Goal: Task Accomplishment & Management: Use online tool/utility

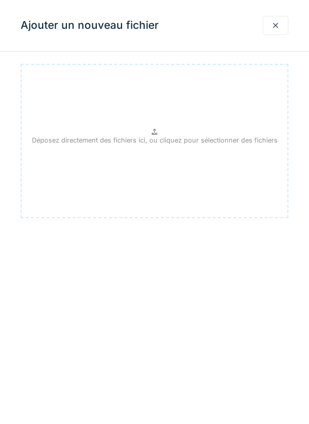
click at [160, 135] on p "Déposez directement des fichiers ici, ou cliquez pour sélectionner des fichiers" at bounding box center [154, 140] width 245 height 10
type input "**********"
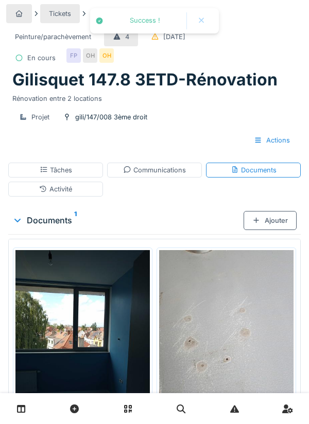
click at [275, 221] on div "Ajouter" at bounding box center [269, 220] width 53 height 19
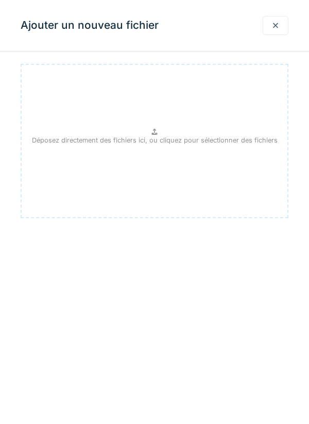
click at [161, 136] on p "Déposez directement des fichiers ici, ou cliquez pour sélectionner des fichiers" at bounding box center [154, 140] width 245 height 10
type input "**********"
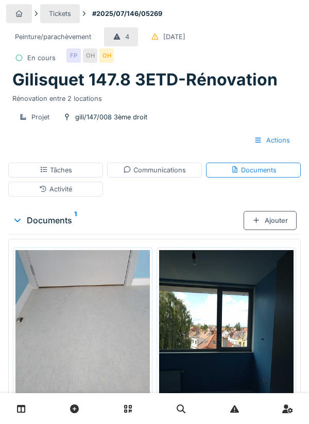
click at [257, 226] on div "Ajouter" at bounding box center [269, 220] width 53 height 19
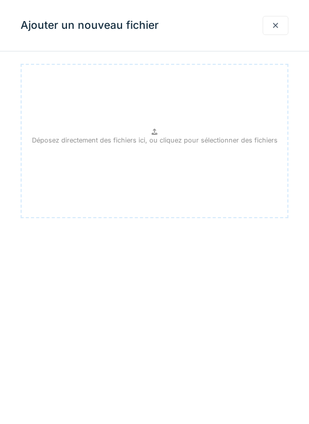
click at [157, 136] on p "Déposez directement des fichiers ici, ou cliquez pour sélectionner des fichiers" at bounding box center [154, 140] width 245 height 10
type input "**********"
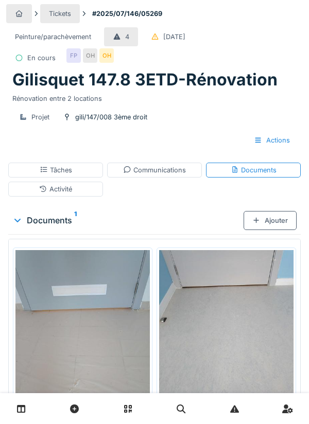
click at [272, 220] on div "Ajouter" at bounding box center [269, 220] width 53 height 19
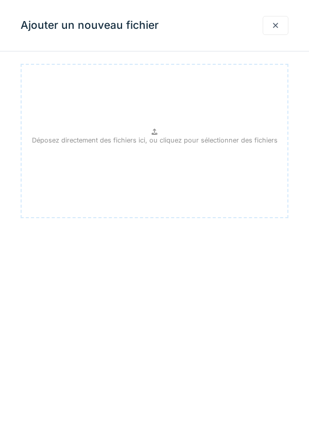
click at [163, 136] on p "Déposez directement des fichiers ici, ou cliquez pour sélectionner des fichiers" at bounding box center [154, 140] width 245 height 10
type input "**********"
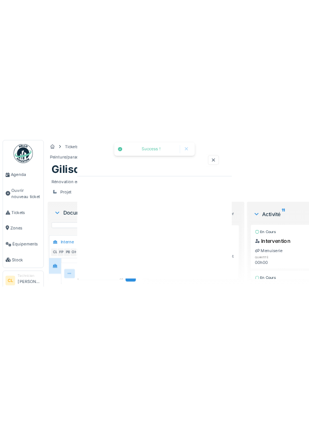
scroll to position [61, 0]
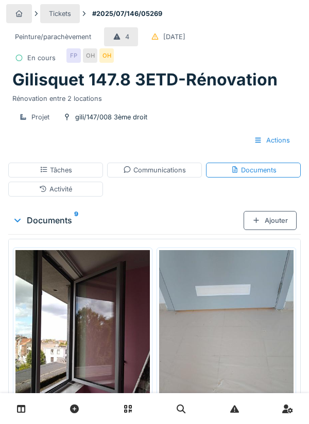
click at [160, 175] on div "Communications" at bounding box center [154, 170] width 95 height 15
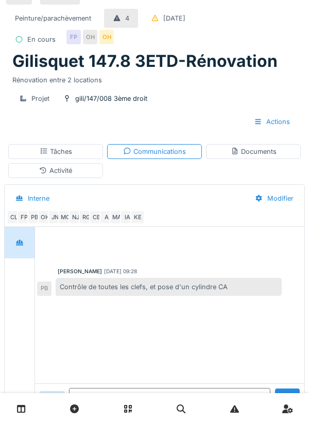
scroll to position [37, 0]
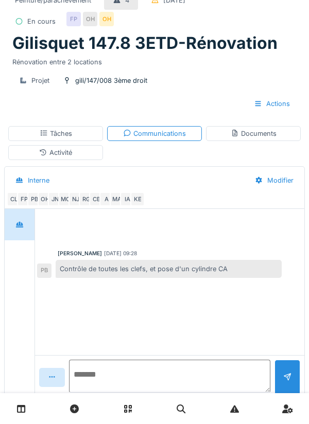
click at [121, 393] on textarea at bounding box center [169, 376] width 201 height 33
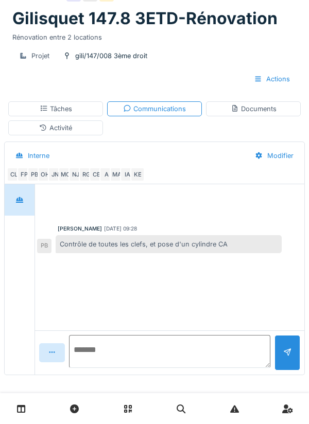
scroll to position [64, 0]
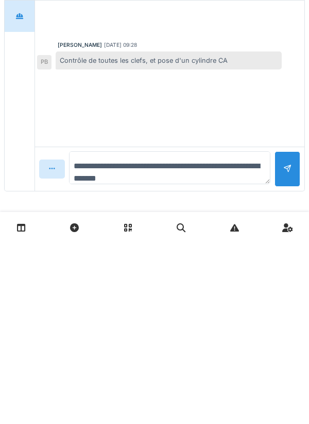
type textarea "**********"
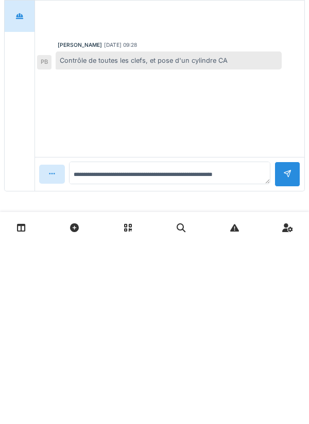
click at [281, 354] on div at bounding box center [287, 355] width 26 height 25
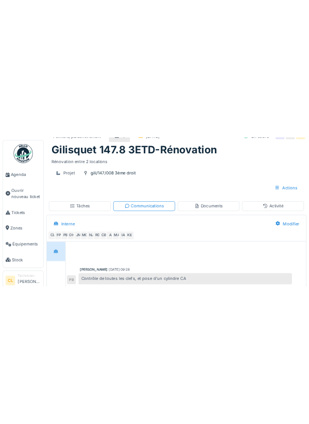
scroll to position [45, 0]
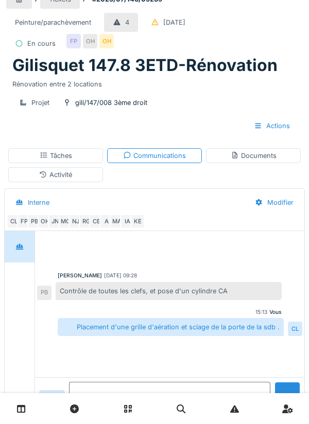
click at [99, 415] on textarea at bounding box center [169, 398] width 201 height 33
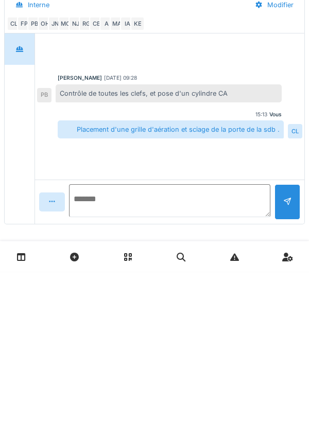
scroll to position [64, 0]
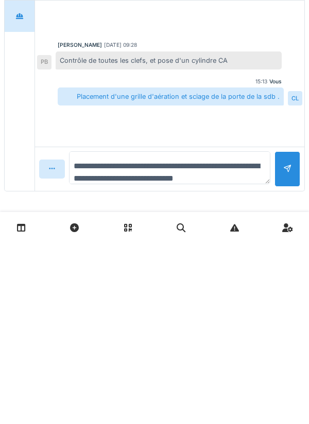
type textarea "**********"
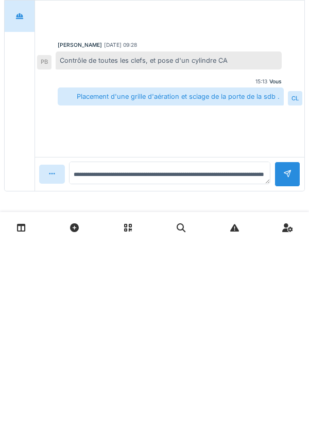
click at [281, 357] on div at bounding box center [287, 355] width 26 height 25
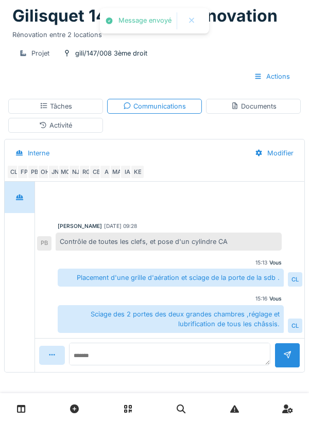
click at [253, 112] on div "Documents" at bounding box center [253, 106] width 95 height 15
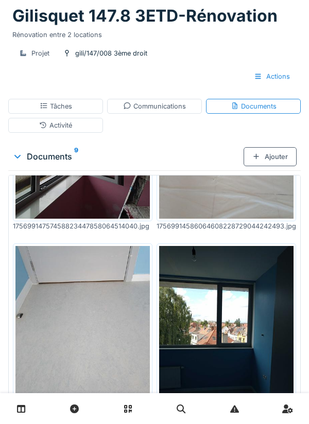
scroll to position [0, 0]
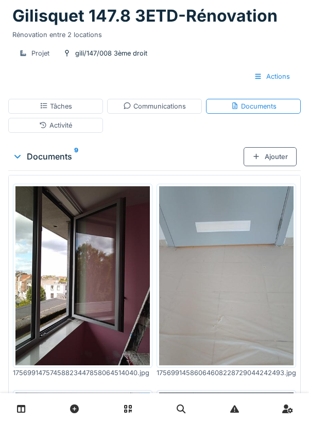
click at [58, 103] on div "Tâches" at bounding box center [56, 106] width 32 height 10
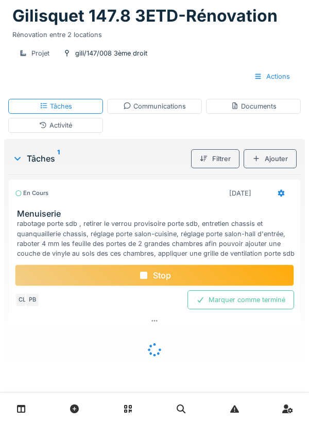
scroll to position [51, 0]
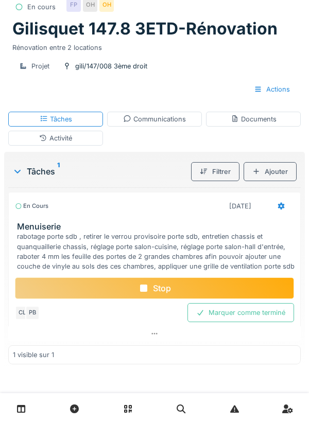
click at [278, 206] on icon at bounding box center [281, 205] width 7 height 7
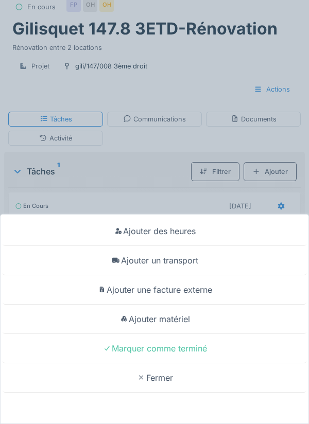
click at [186, 266] on div "Ajouter un transport" at bounding box center [155, 260] width 304 height 29
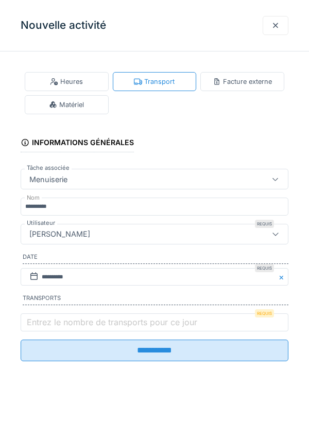
click at [74, 325] on label "Entrez le nombre de transports pour ce jour" at bounding box center [112, 322] width 174 height 12
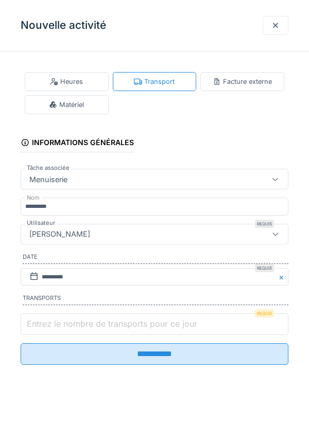
click at [74, 325] on input "Entrez le nombre de transports pour ce jour" at bounding box center [155, 324] width 268 height 22
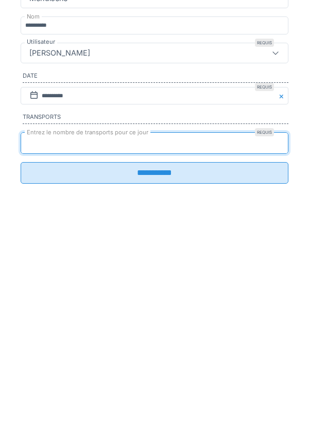
type input "*"
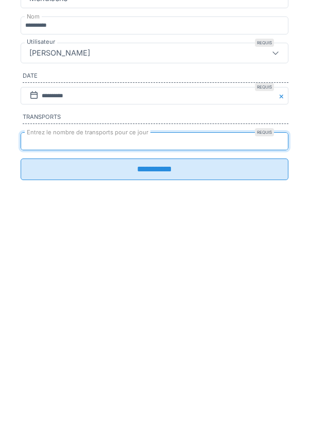
click at [152, 361] on input "**********" at bounding box center [155, 351] width 268 height 22
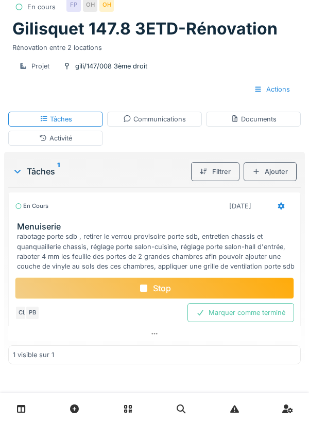
click at [275, 209] on div at bounding box center [281, 206] width 26 height 19
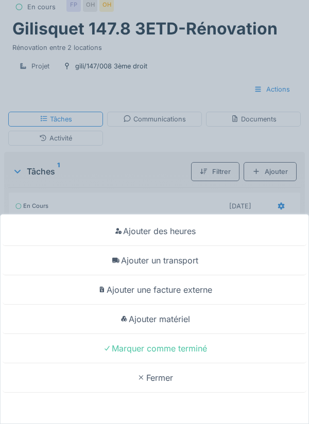
click at [179, 322] on div "Ajouter matériel" at bounding box center [155, 319] width 304 height 29
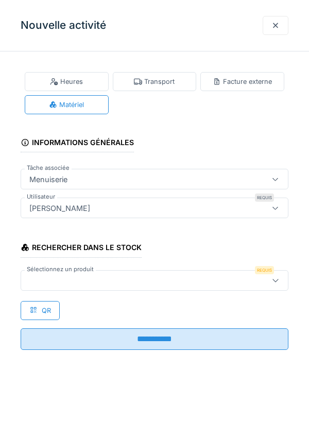
click at [72, 283] on div at bounding box center [137, 280] width 224 height 11
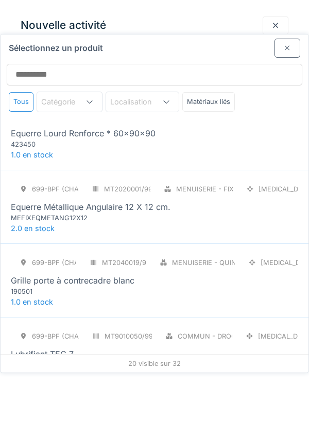
scroll to position [1005, 0]
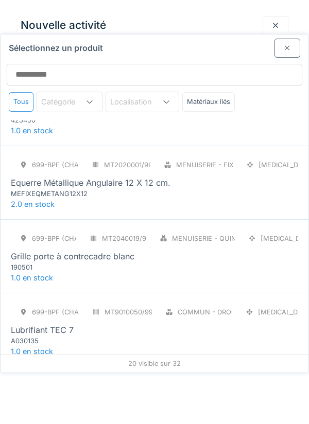
click at [41, 250] on div "Grille porte à contrecadre blanc" at bounding box center [73, 256] width 124 height 12
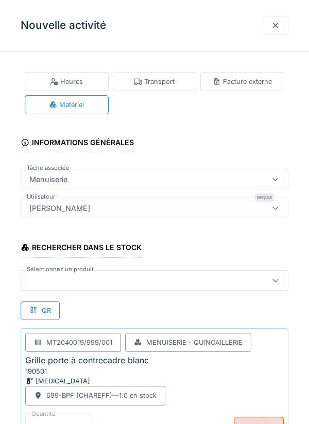
scroll to position [79, 0]
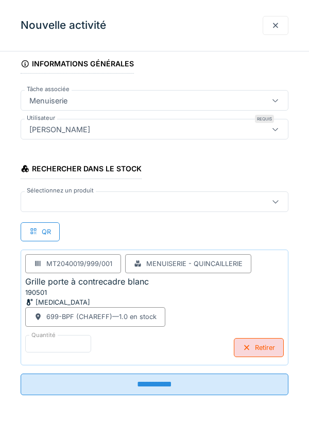
click at [157, 386] on input "**********" at bounding box center [155, 385] width 268 height 22
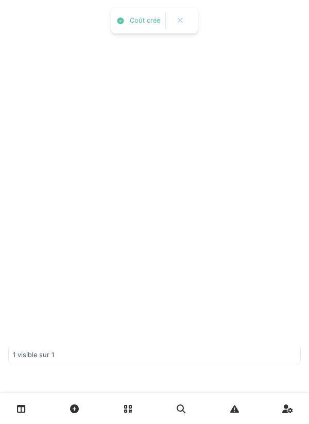
scroll to position [0, 0]
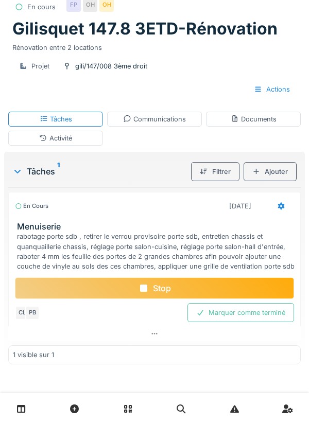
click at [277, 209] on div at bounding box center [281, 206] width 8 height 10
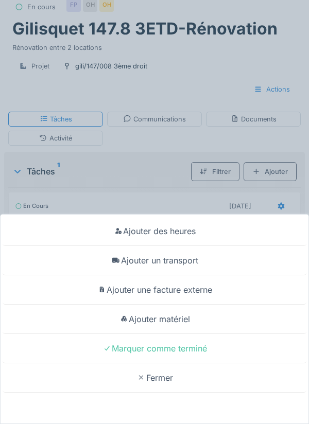
click at [170, 323] on div "Ajouter matériel" at bounding box center [155, 319] width 304 height 29
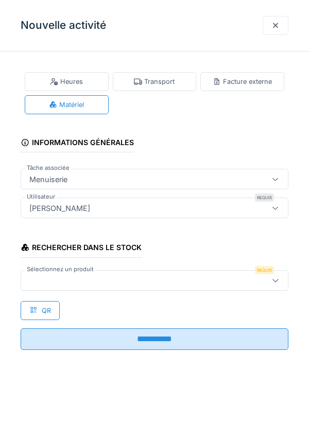
click at [98, 285] on div at bounding box center [137, 280] width 224 height 11
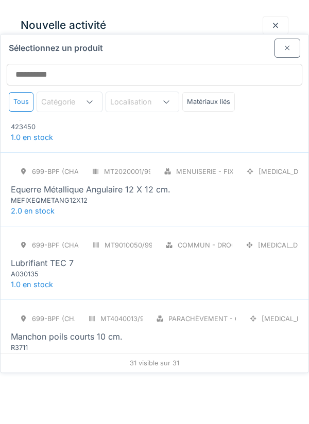
scroll to position [1001, 0]
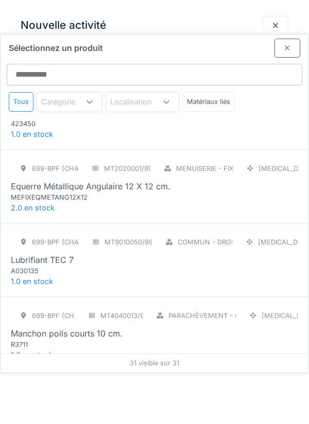
click at [39, 266] on div "A030135" at bounding box center [73, 271] width 124 height 10
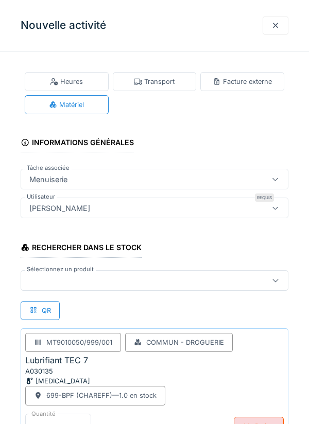
scroll to position [79, 0]
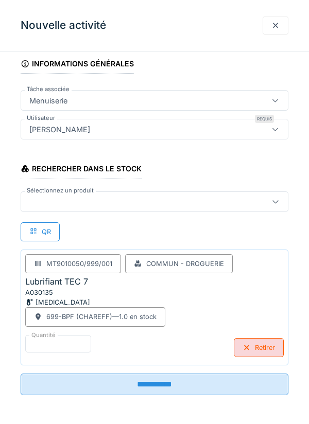
click at [160, 389] on input "**********" at bounding box center [155, 385] width 268 height 22
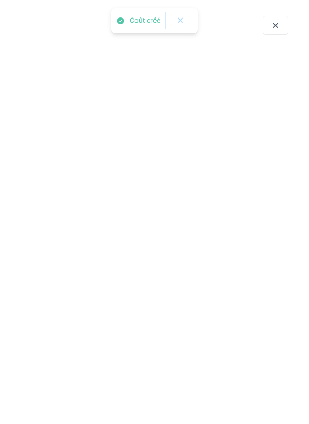
scroll to position [0, 0]
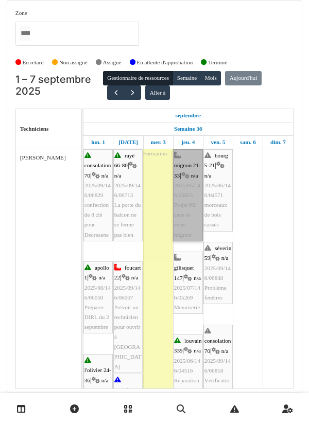
click at [185, 210] on link "mignon 21-33 | n/a 2025/05/146/03855 Projet PE cave et entre mignon" at bounding box center [188, 195] width 30 height 92
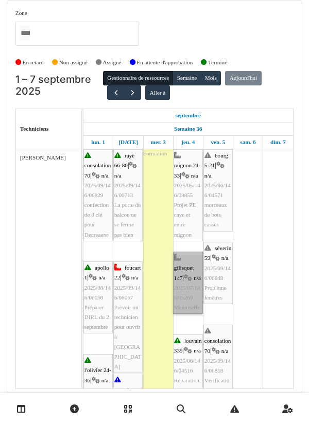
click at [187, 302] on link "gilisquet 147 | n/a 2025/07/146/05269 Menuiserie" at bounding box center [188, 283] width 30 height 62
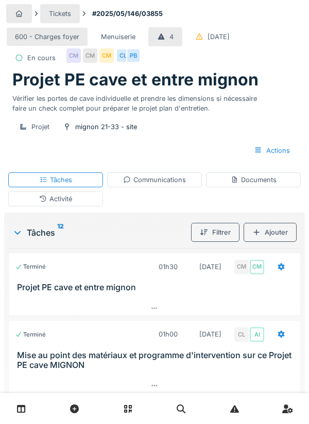
click at [277, 270] on icon at bounding box center [281, 266] width 8 height 7
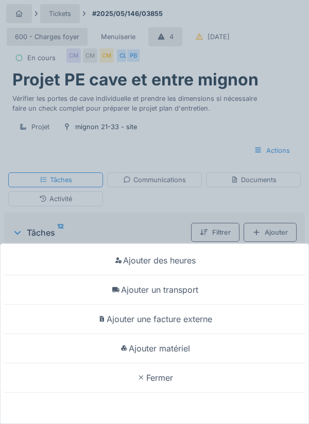
click at [182, 348] on div "Ajouter matériel" at bounding box center [155, 348] width 304 height 29
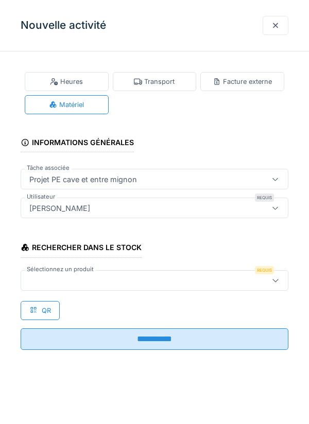
click at [57, 278] on div at bounding box center [137, 280] width 224 height 11
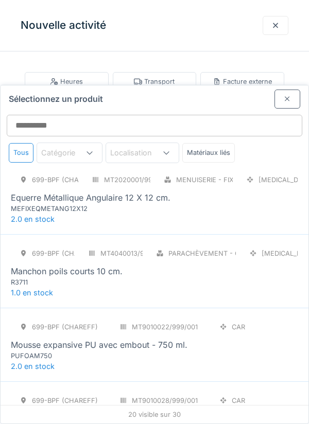
scroll to position [1064, 0]
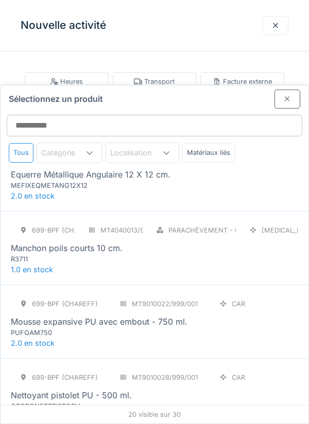
click at [70, 315] on div "Mousse expansive PU avec embout - 750 ml." at bounding box center [99, 321] width 177 height 12
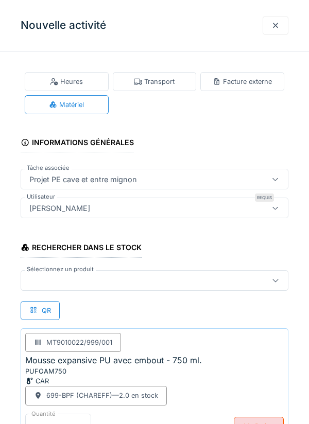
scroll to position [79, 0]
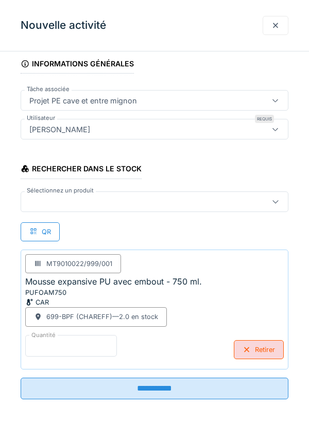
click at [48, 345] on input "*" at bounding box center [71, 346] width 92 height 22
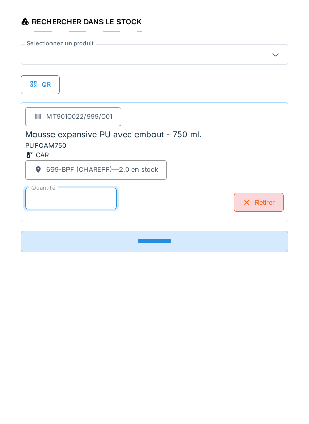
scroll to position [43, 0]
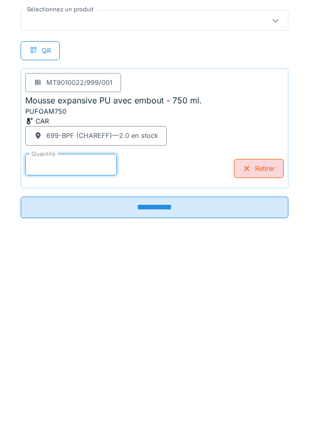
type input "*"
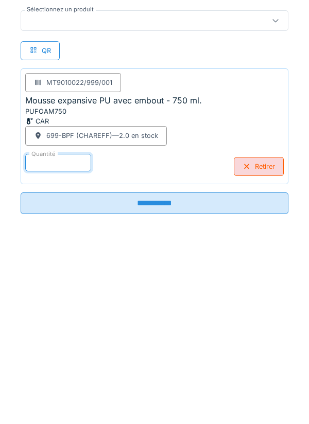
click at [166, 389] on input "**********" at bounding box center [155, 385] width 268 height 22
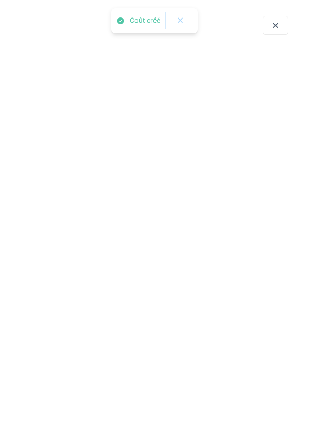
scroll to position [0, 0]
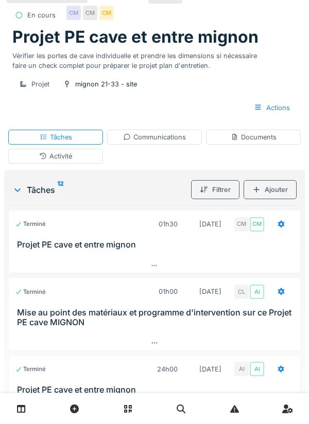
click at [286, 234] on div at bounding box center [281, 224] width 26 height 19
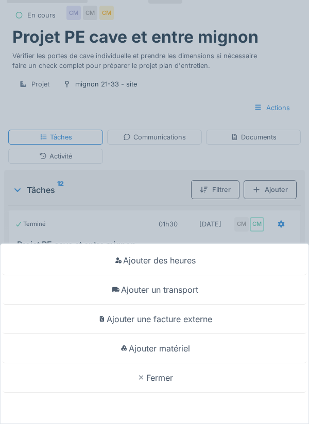
click at [179, 350] on div "Ajouter matériel" at bounding box center [155, 348] width 304 height 29
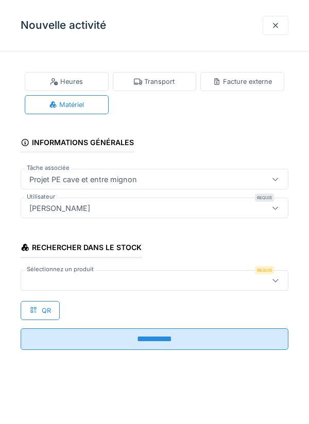
click at [61, 283] on div at bounding box center [137, 280] width 224 height 11
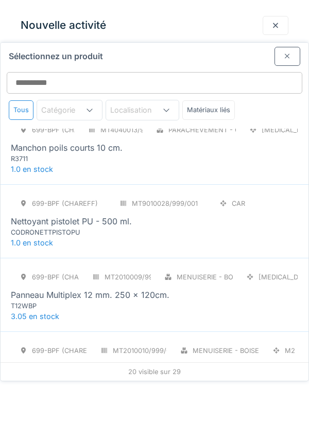
scroll to position [1123, 0]
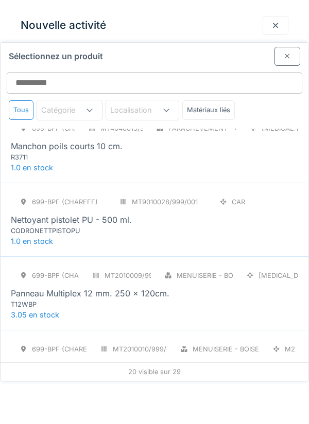
click at [63, 226] on div "CODRONETTPISTOPU" at bounding box center [73, 231] width 124 height 10
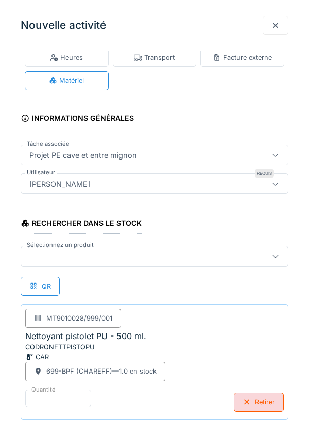
scroll to position [79, 0]
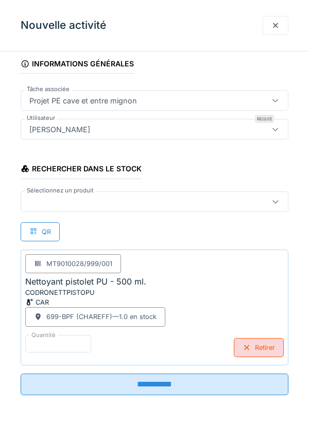
click at [157, 389] on input "**********" at bounding box center [155, 385] width 268 height 22
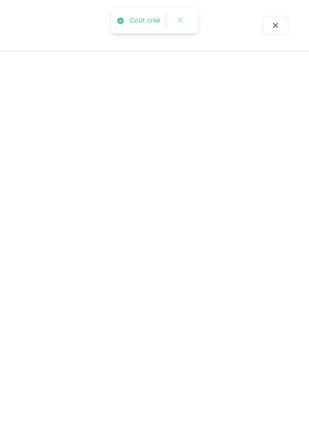
scroll to position [0, 0]
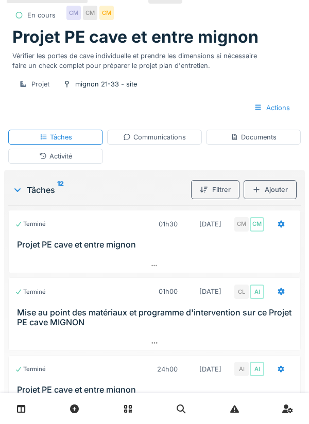
click at [57, 161] on div "Activité" at bounding box center [55, 156] width 33 height 10
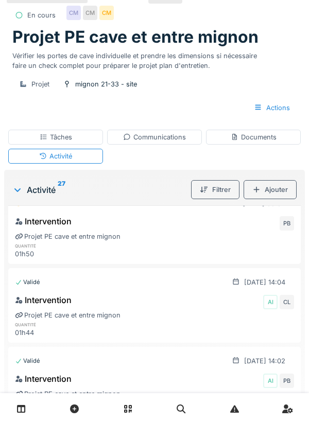
scroll to position [372, 0]
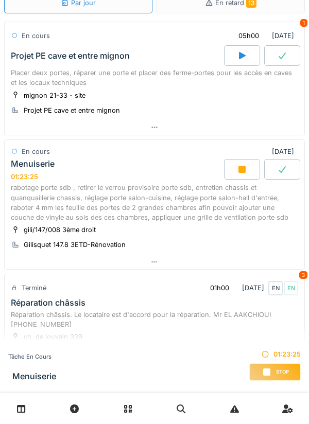
scroll to position [135, 0]
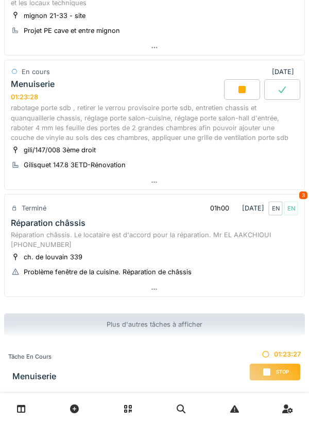
click at [152, 290] on icon at bounding box center [154, 289] width 8 height 7
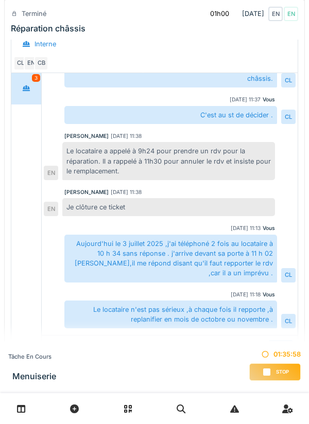
scroll to position [144, 0]
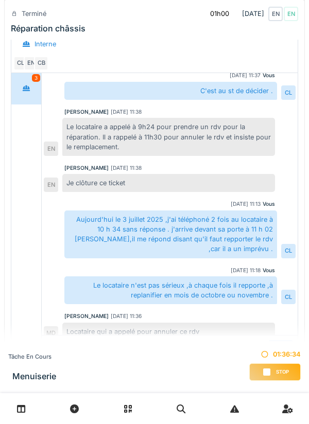
click at [277, 373] on span "Stop" at bounding box center [282, 371] width 13 height 7
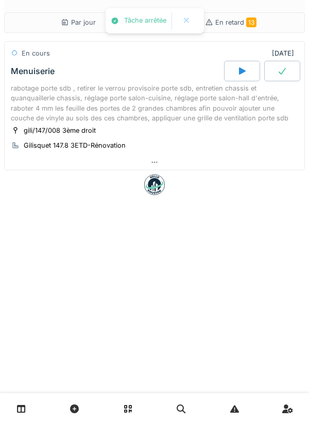
scroll to position [0, 0]
click at [277, 373] on div "Par jour En retard 13 En cours 04/09/2025 Menuiserie rabotage porte sdb , retir…" at bounding box center [154, 212] width 309 height 424
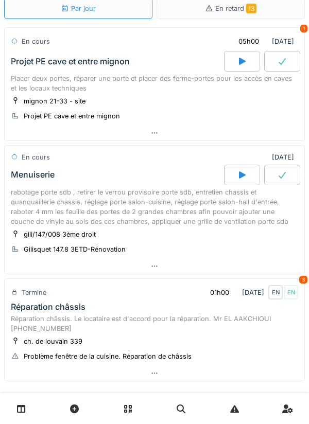
scroll to position [50, 0]
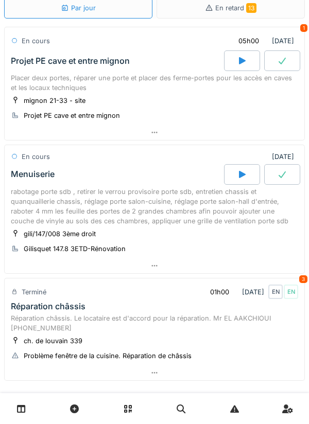
click at [154, 266] on icon at bounding box center [154, 266] width 6 height 2
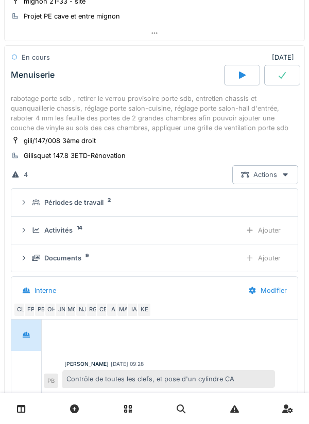
scroll to position [154, 0]
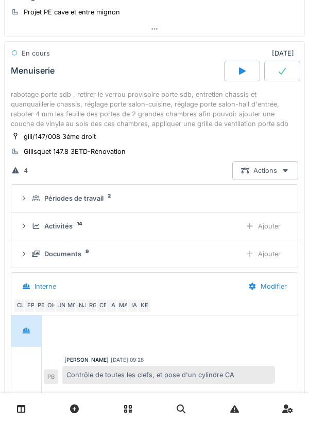
click at [78, 228] on div "Activités 14" at bounding box center [132, 226] width 201 height 10
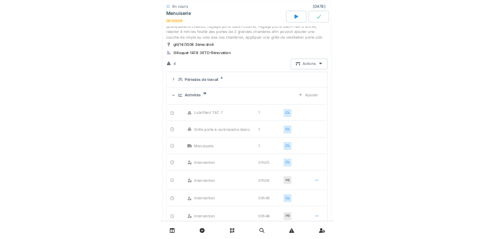
scroll to position [214, 0]
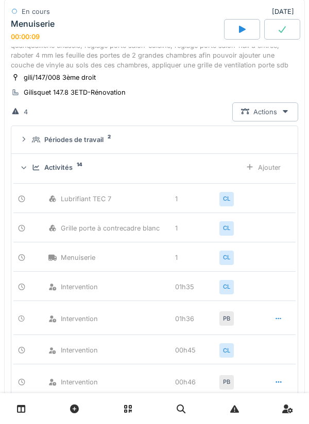
click at [272, 117] on div "Actions" at bounding box center [265, 111] width 66 height 19
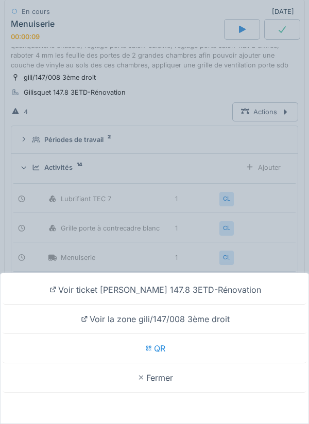
click at [181, 142] on div "Voir ticket Gilisquet 147.8 3ETD-Rénovation Voir la zone gili/147/008 3ème droi…" at bounding box center [154, 212] width 309 height 424
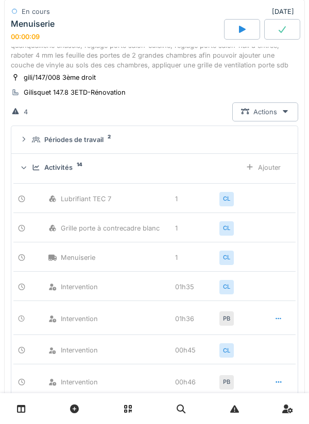
click at [271, 169] on div "Ajouter" at bounding box center [263, 167] width 52 height 19
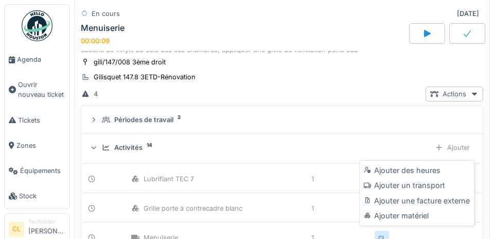
scroll to position [218, 0]
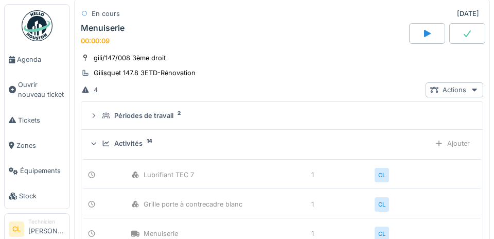
click at [33, 58] on span "Agenda" at bounding box center [41, 60] width 48 height 10
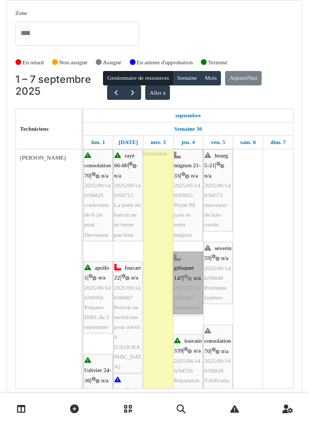
click at [186, 290] on link "[PERSON_NAME] 147 | n/a 2025/07/146/05269 Menuiserie" at bounding box center [188, 283] width 30 height 62
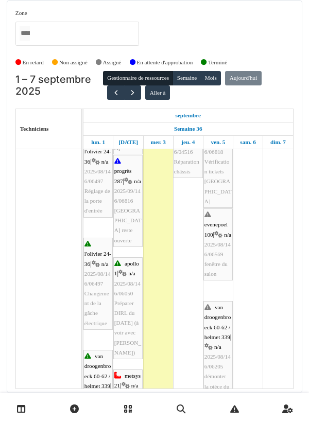
scroll to position [250, 0]
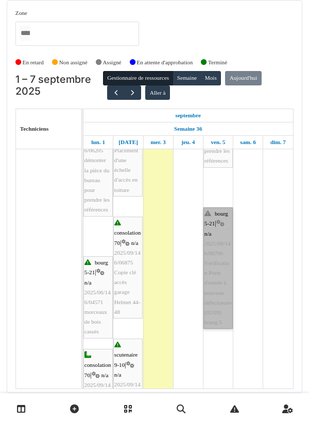
click at [215, 286] on link "bourg 5-21 | n/a 2025/08/146/06706 Vérification Porte d'entrée à nouveau défect…" at bounding box center [217, 267] width 29 height 121
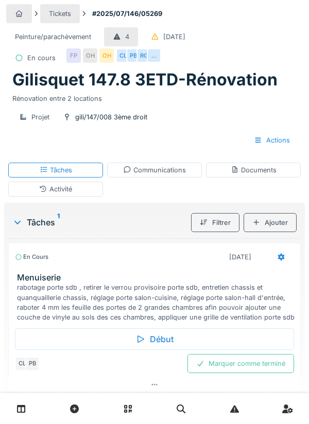
click at [251, 367] on div "Marquer comme terminé" at bounding box center [240, 363] width 107 height 19
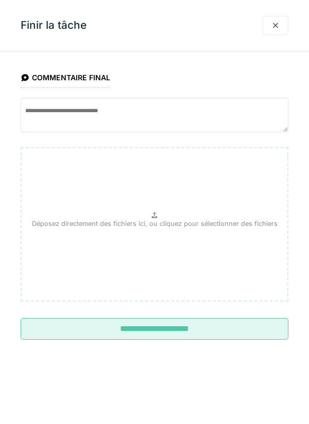
click at [165, 334] on input "**********" at bounding box center [155, 329] width 268 height 22
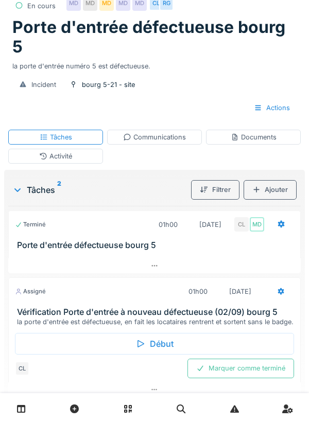
scroll to position [83, 0]
